Goal: Task Accomplishment & Management: Use online tool/utility

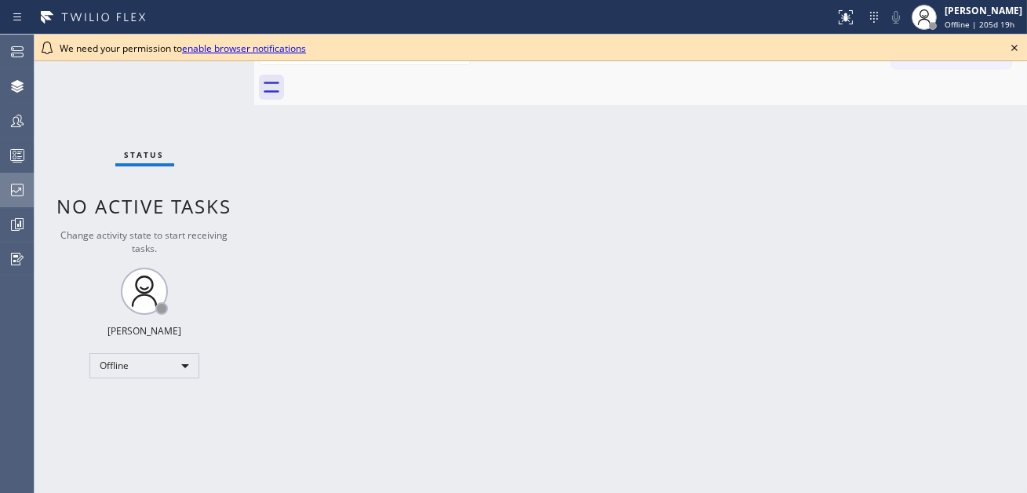
click at [11, 195] on icon at bounding box center [17, 190] width 13 height 13
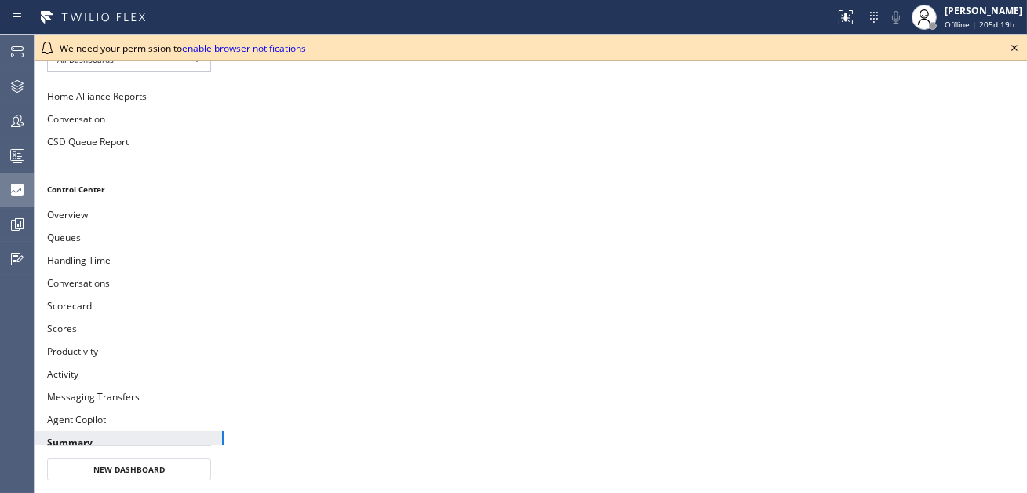
click at [1013, 44] on icon at bounding box center [1014, 47] width 19 height 19
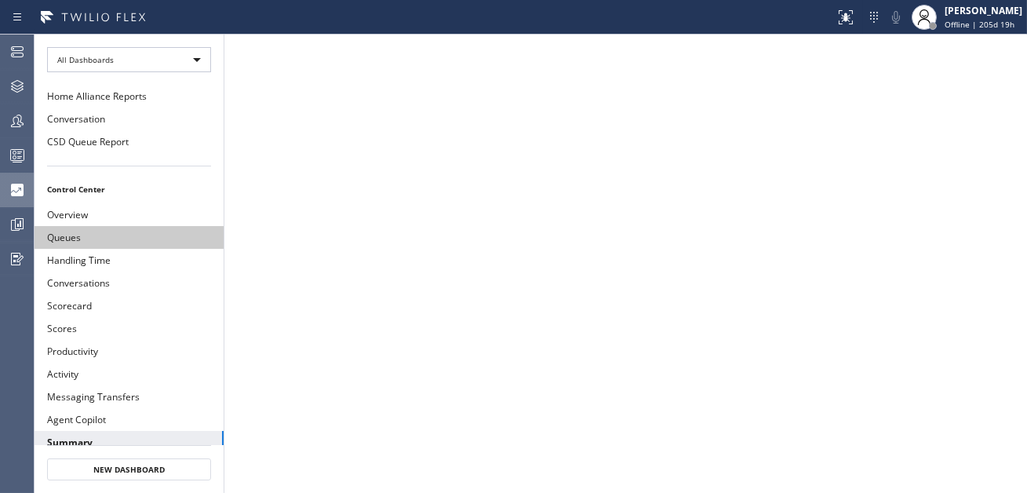
click at [89, 227] on button "Queues" at bounding box center [129, 237] width 189 height 23
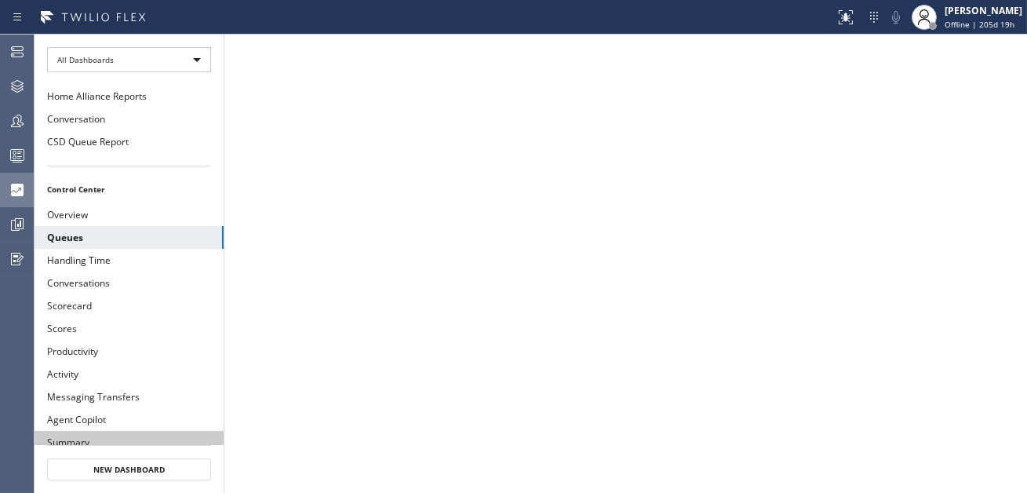
click at [185, 431] on button "Summary" at bounding box center [129, 442] width 189 height 23
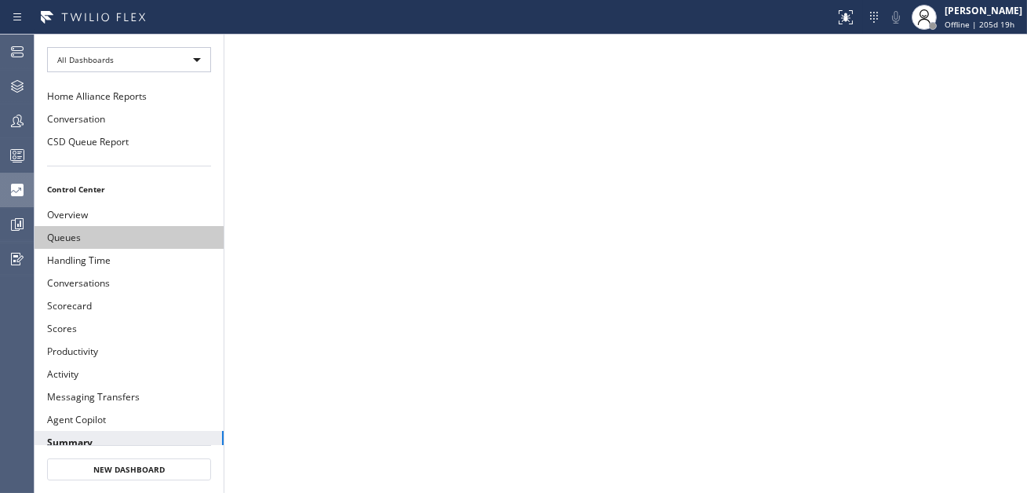
click at [89, 227] on button "Queues" at bounding box center [129, 237] width 189 height 23
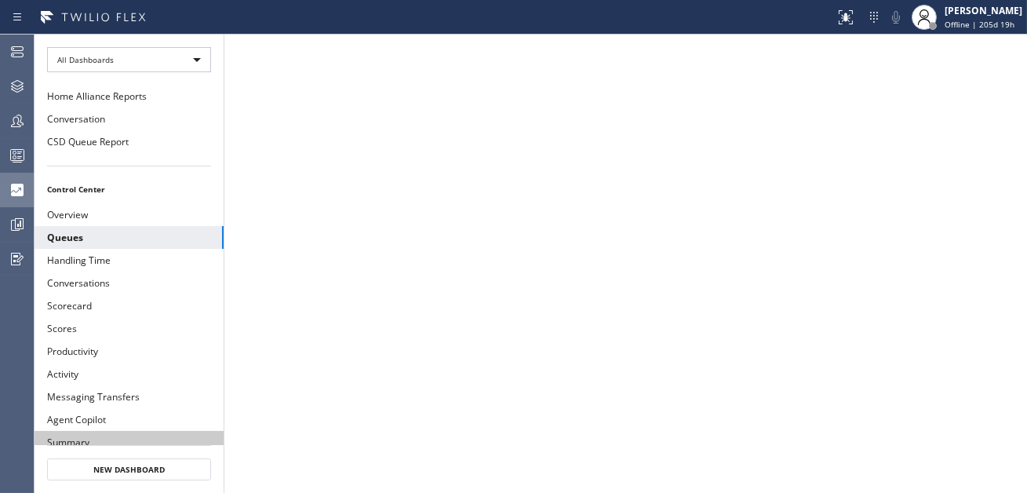
click at [133, 431] on button "Summary" at bounding box center [129, 442] width 189 height 23
